Goal: Task Accomplishment & Management: Manage account settings

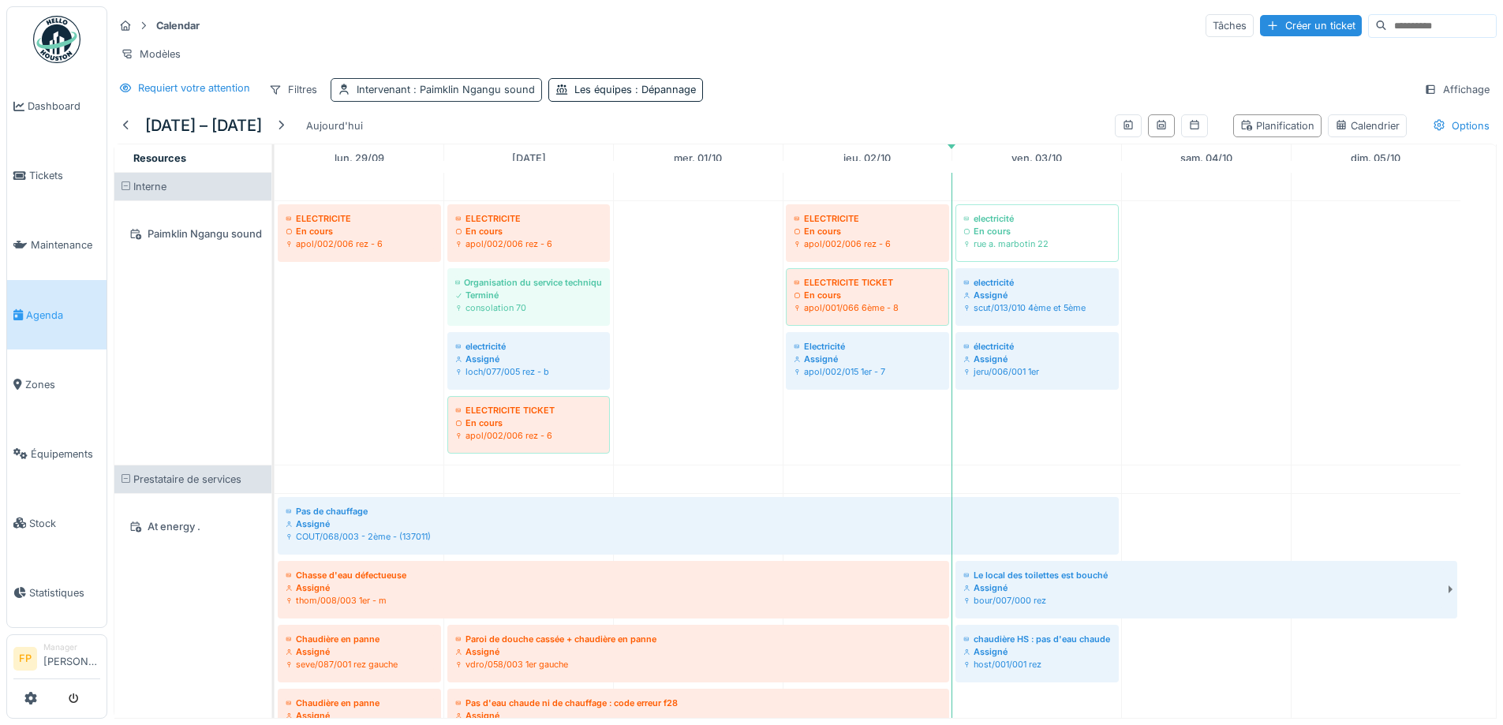
click at [378, 97] on div "Intervenant : Paimklin Ngangu sound" at bounding box center [446, 89] width 178 height 15
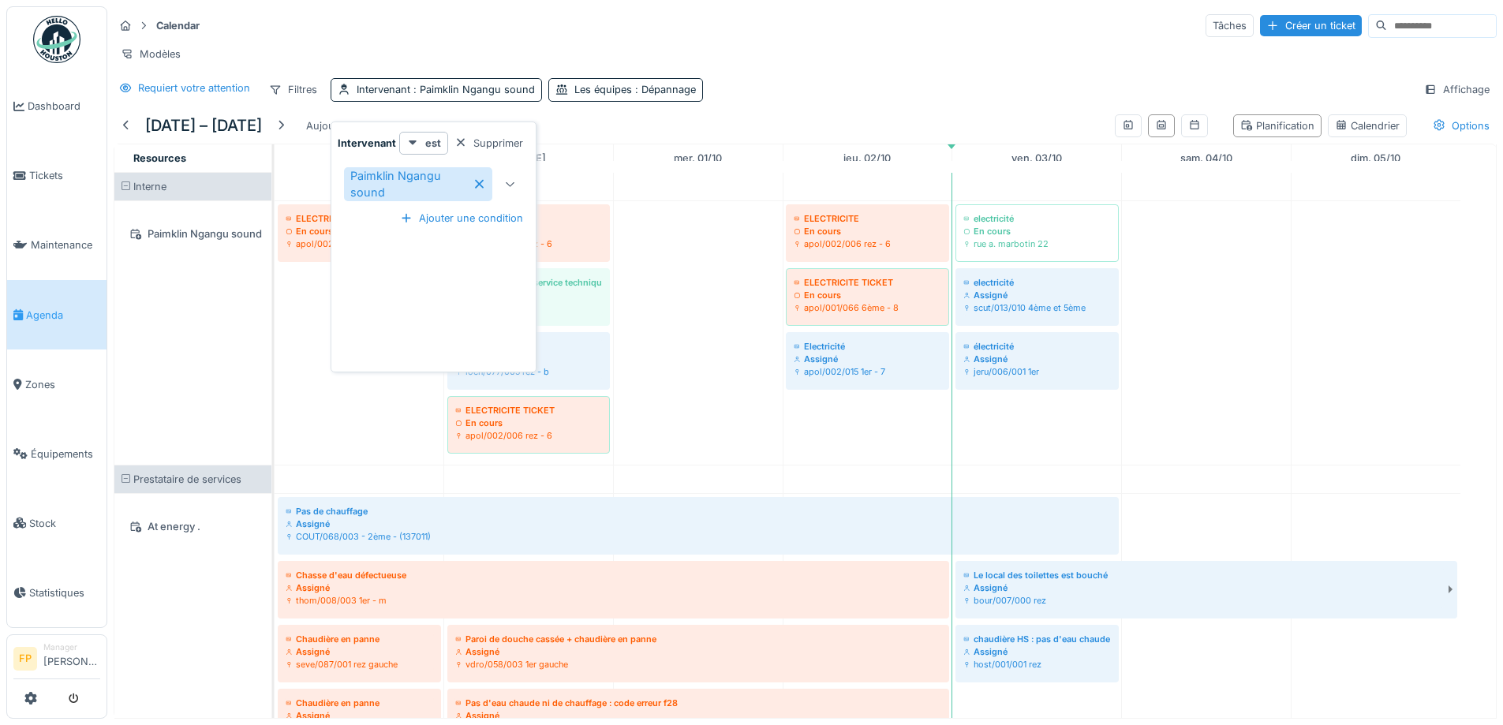
click at [504, 196] on div at bounding box center [511, 184] width 38 height 47
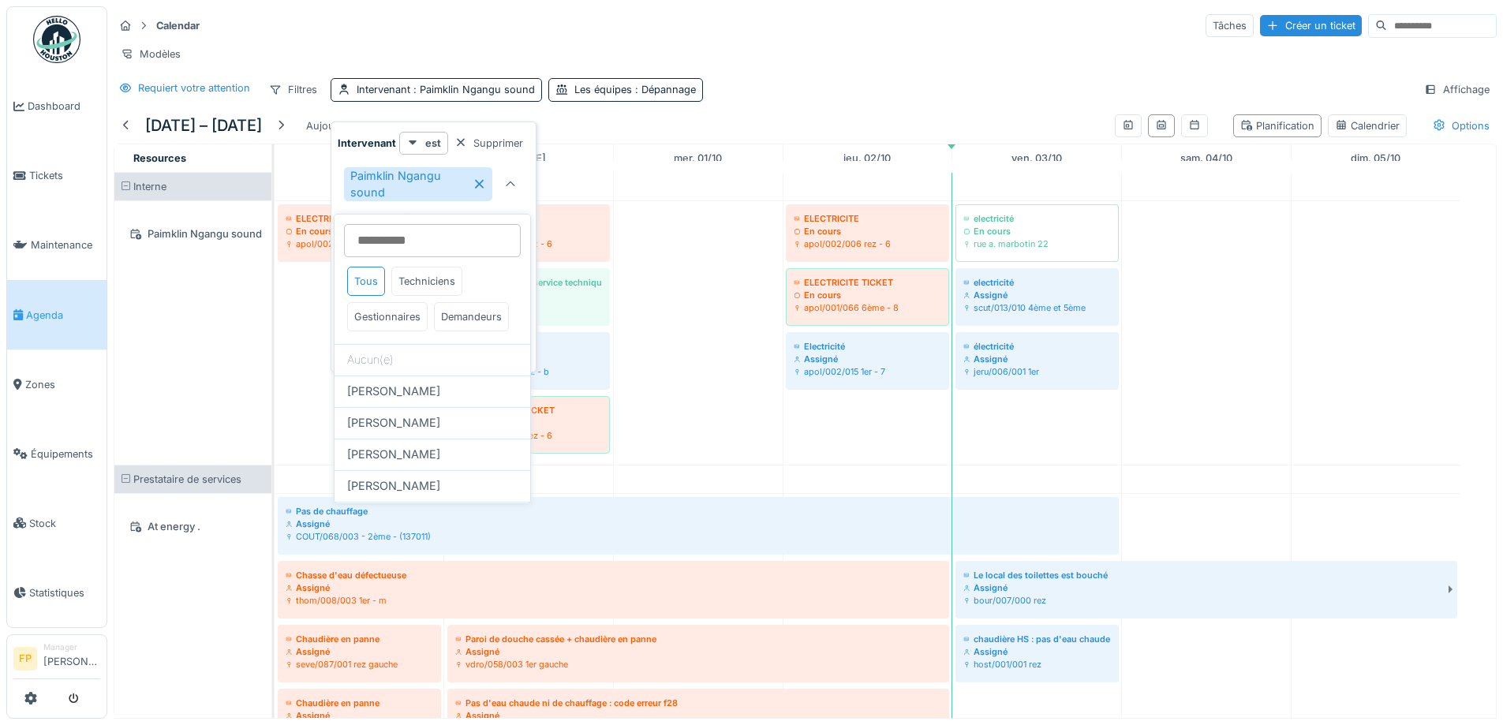
click at [391, 238] on input at bounding box center [432, 240] width 177 height 33
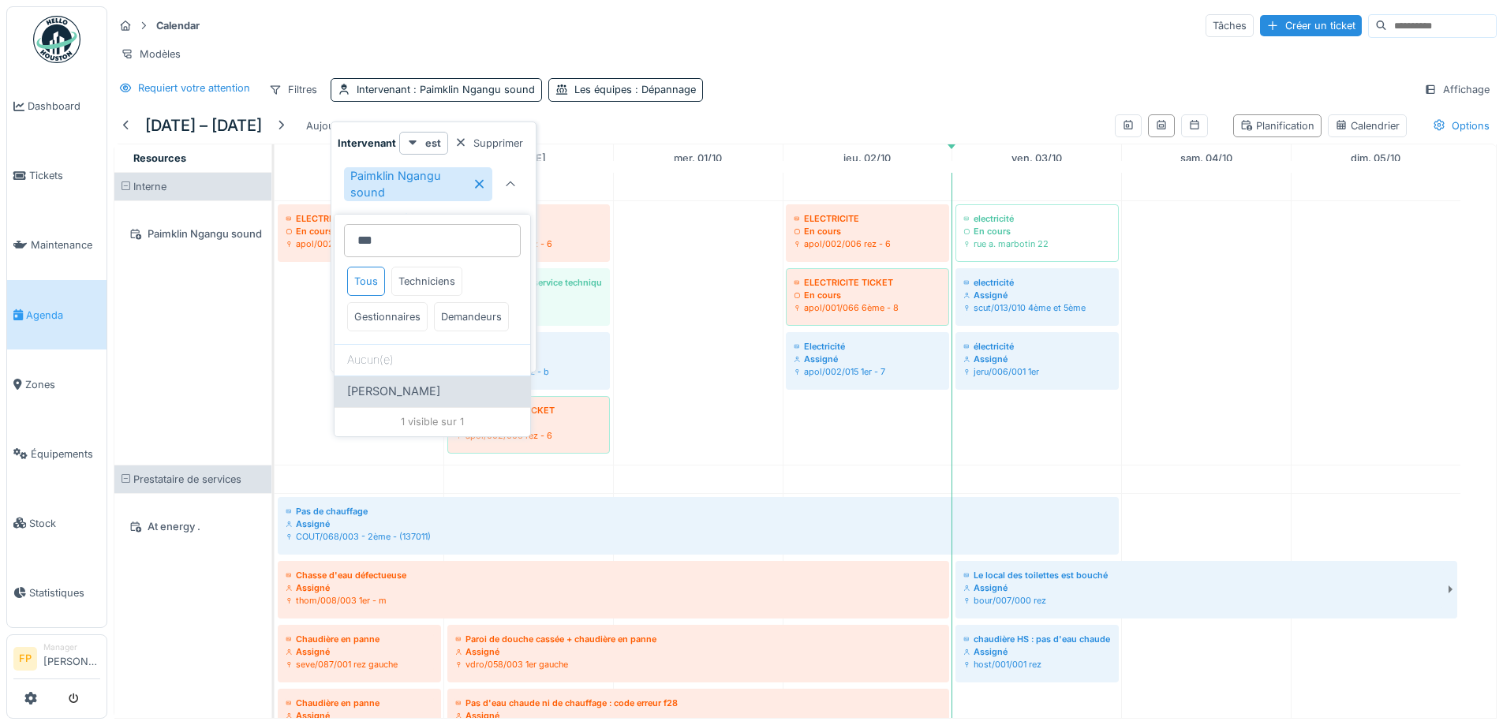
type input "***"
click at [407, 400] on span "Robert Gaspar" at bounding box center [393, 391] width 93 height 17
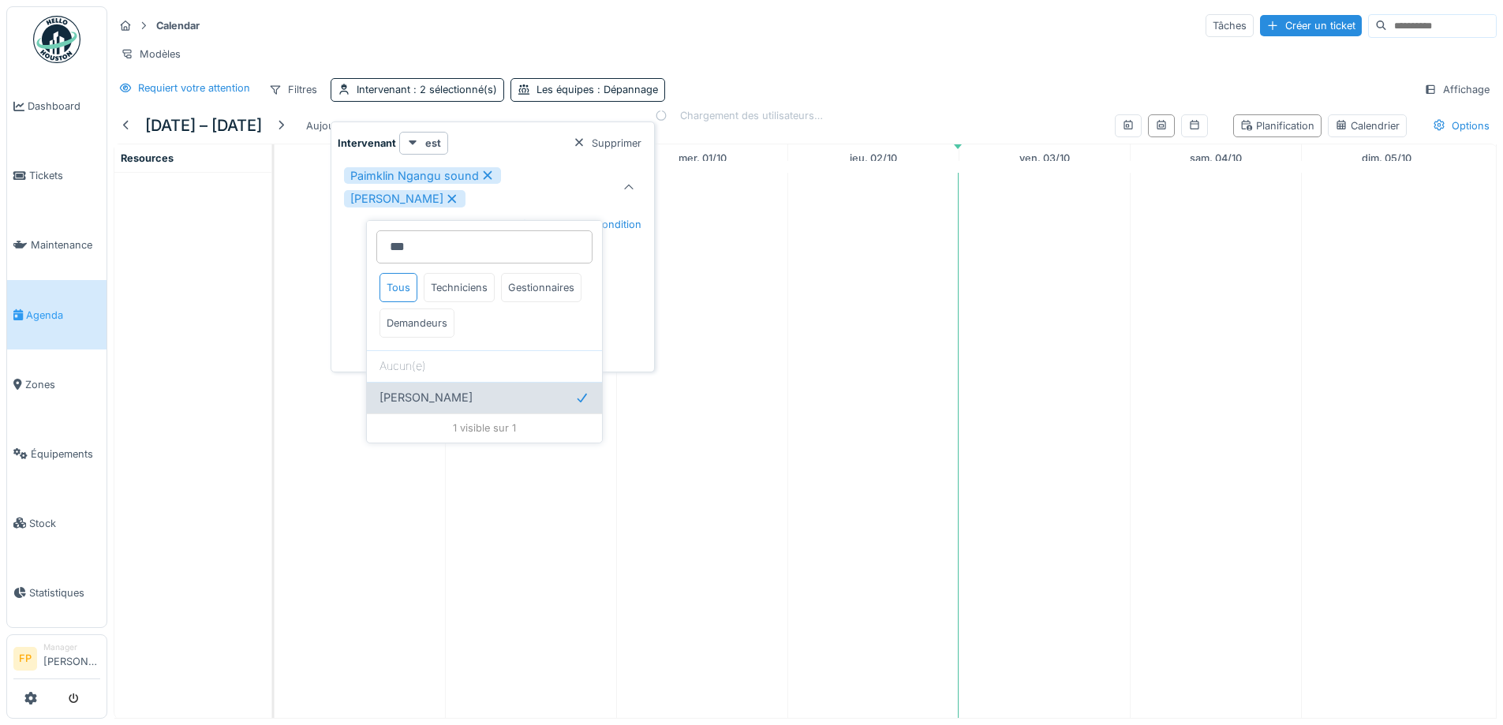
type input "*********"
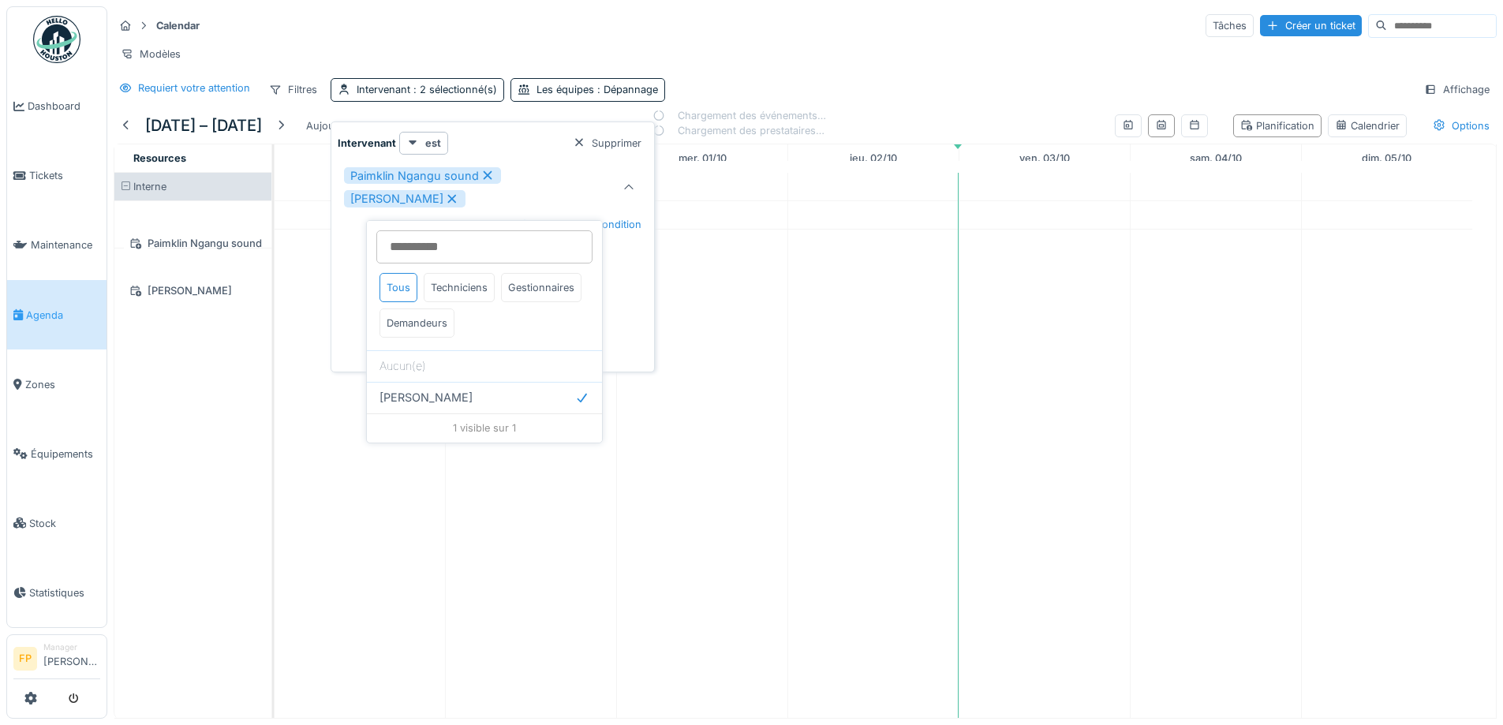
click at [507, 135] on div "Intervenant est Supprimer" at bounding box center [493, 143] width 310 height 23
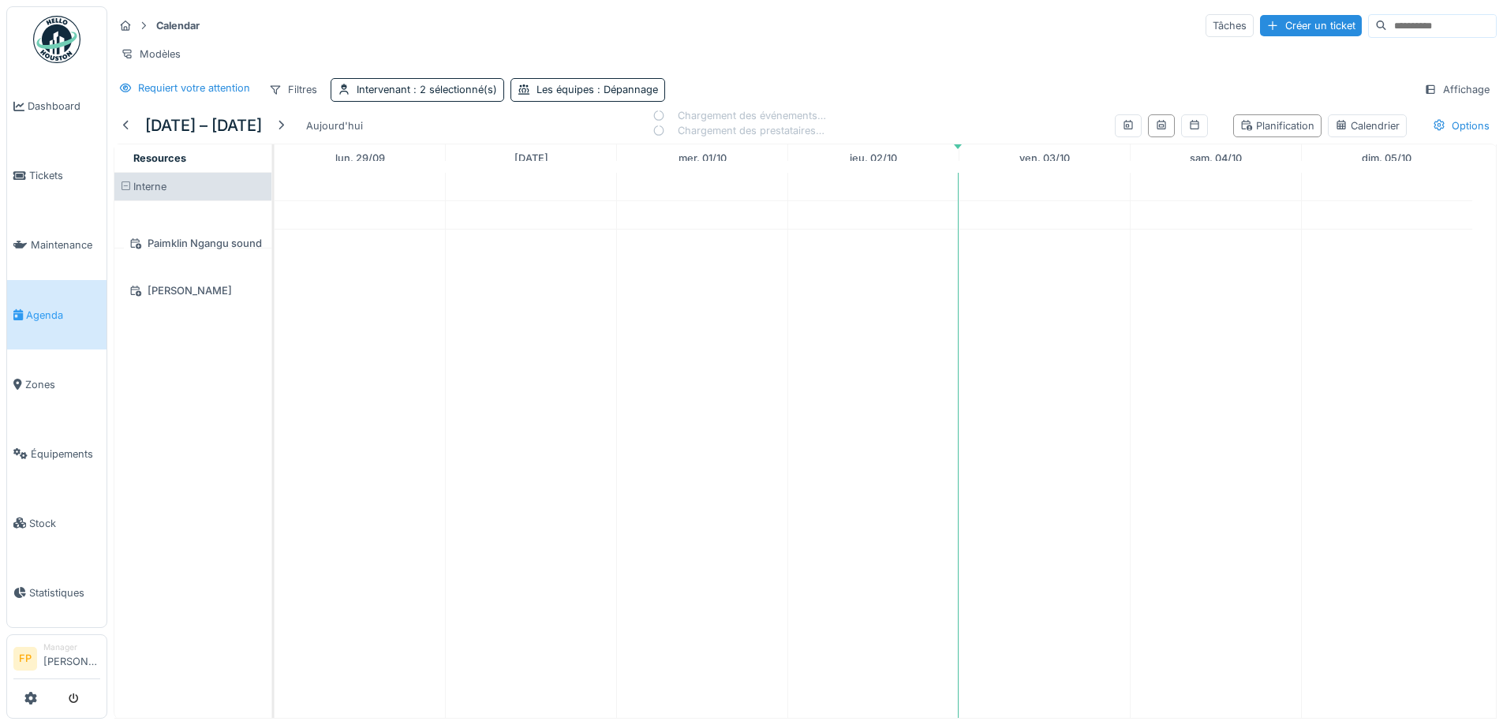
click at [315, 429] on td at bounding box center [360, 445] width 171 height 545
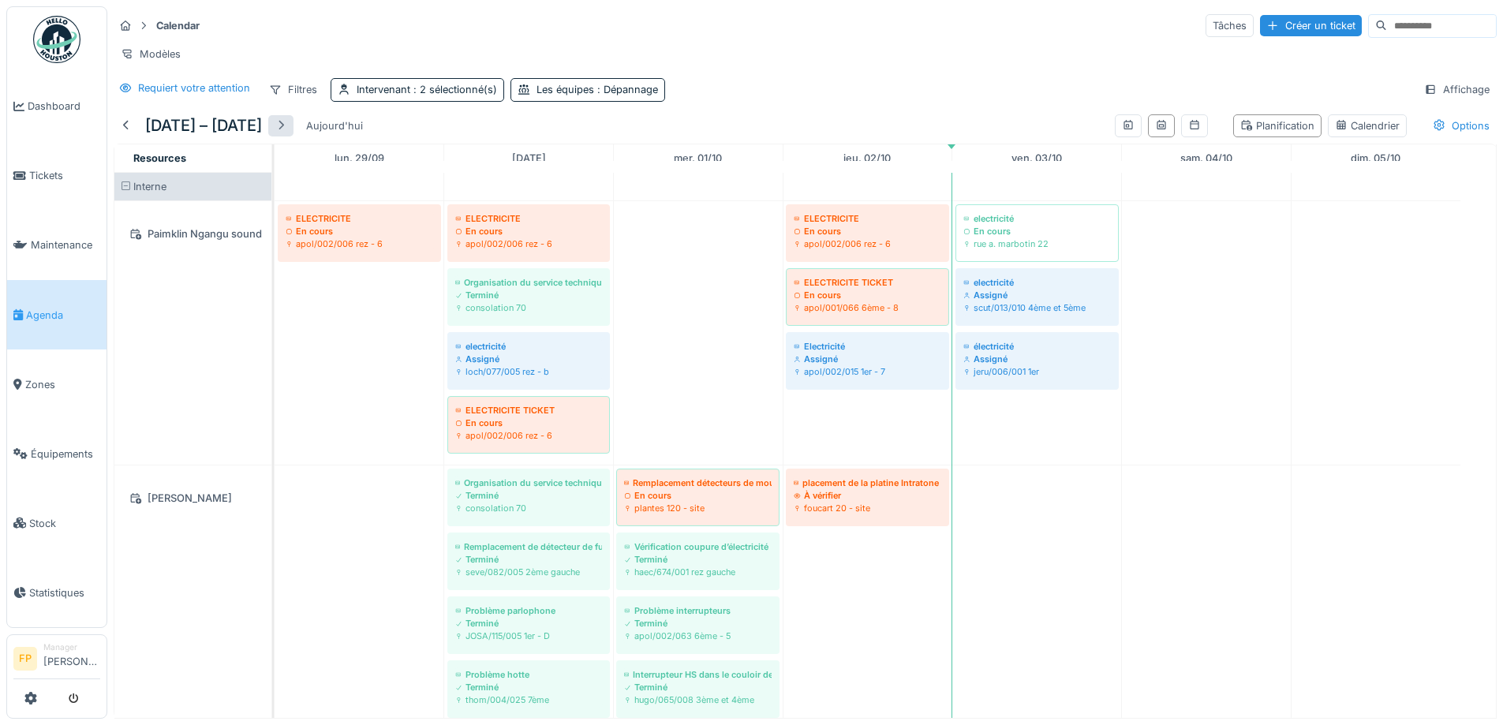
click at [287, 133] on div at bounding box center [281, 125] width 13 height 15
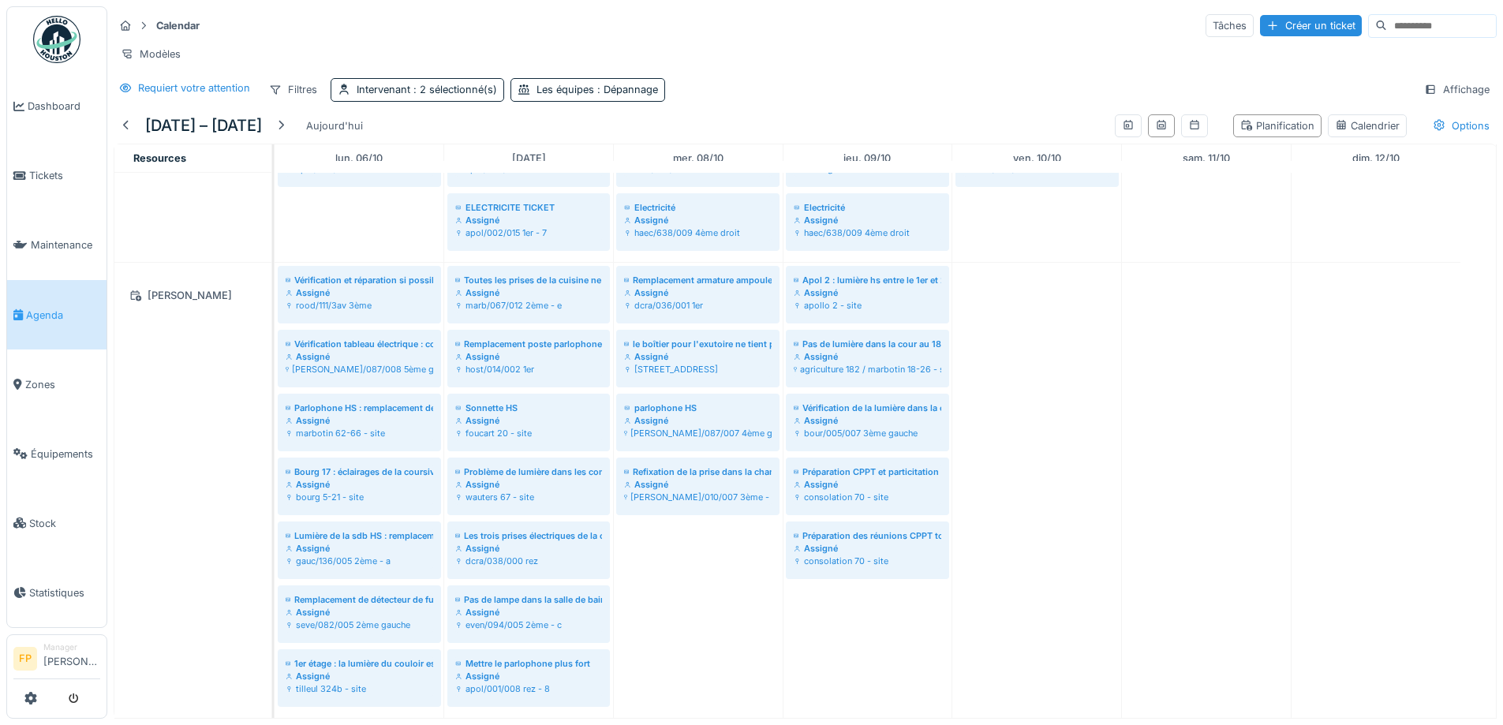
scroll to position [20, 0]
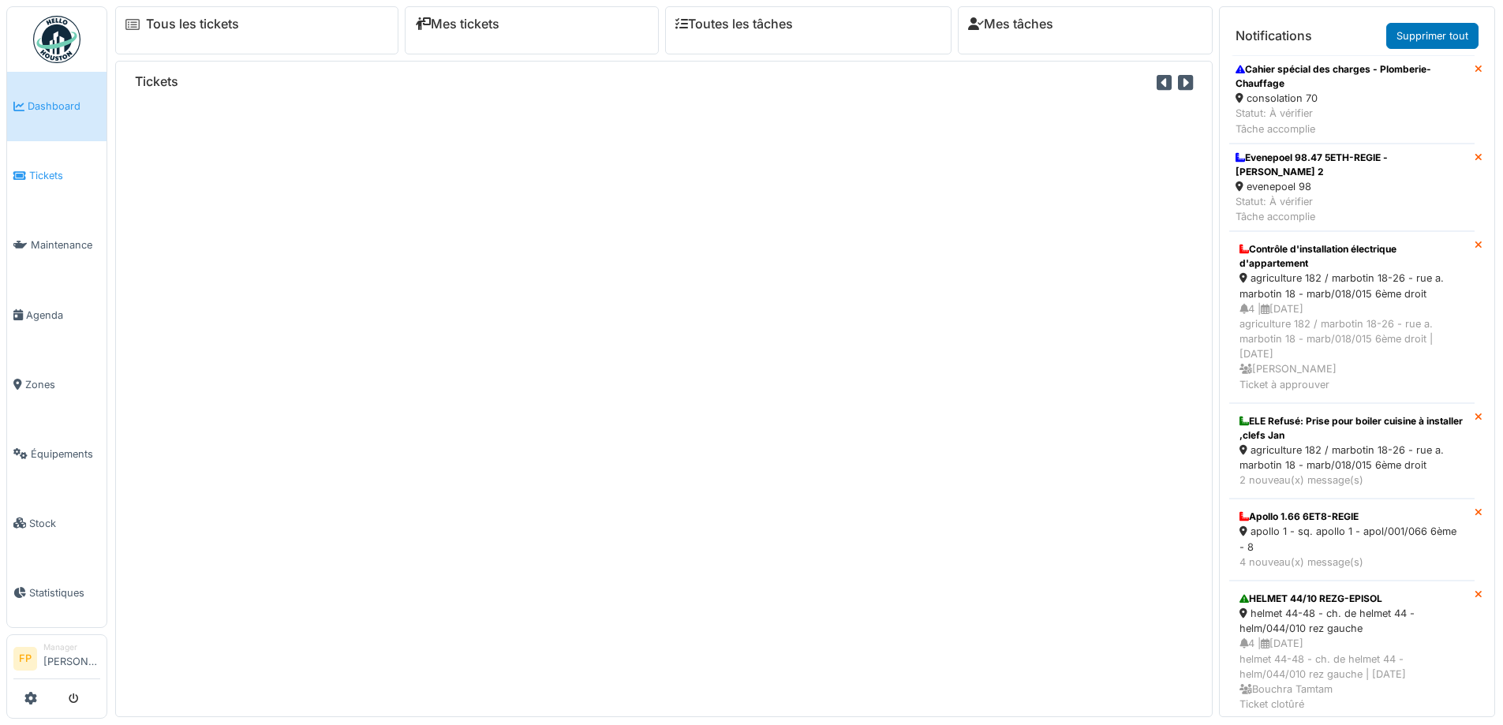
click at [47, 169] on span "Tickets" at bounding box center [64, 175] width 71 height 15
